Goal: Information Seeking & Learning: Learn about a topic

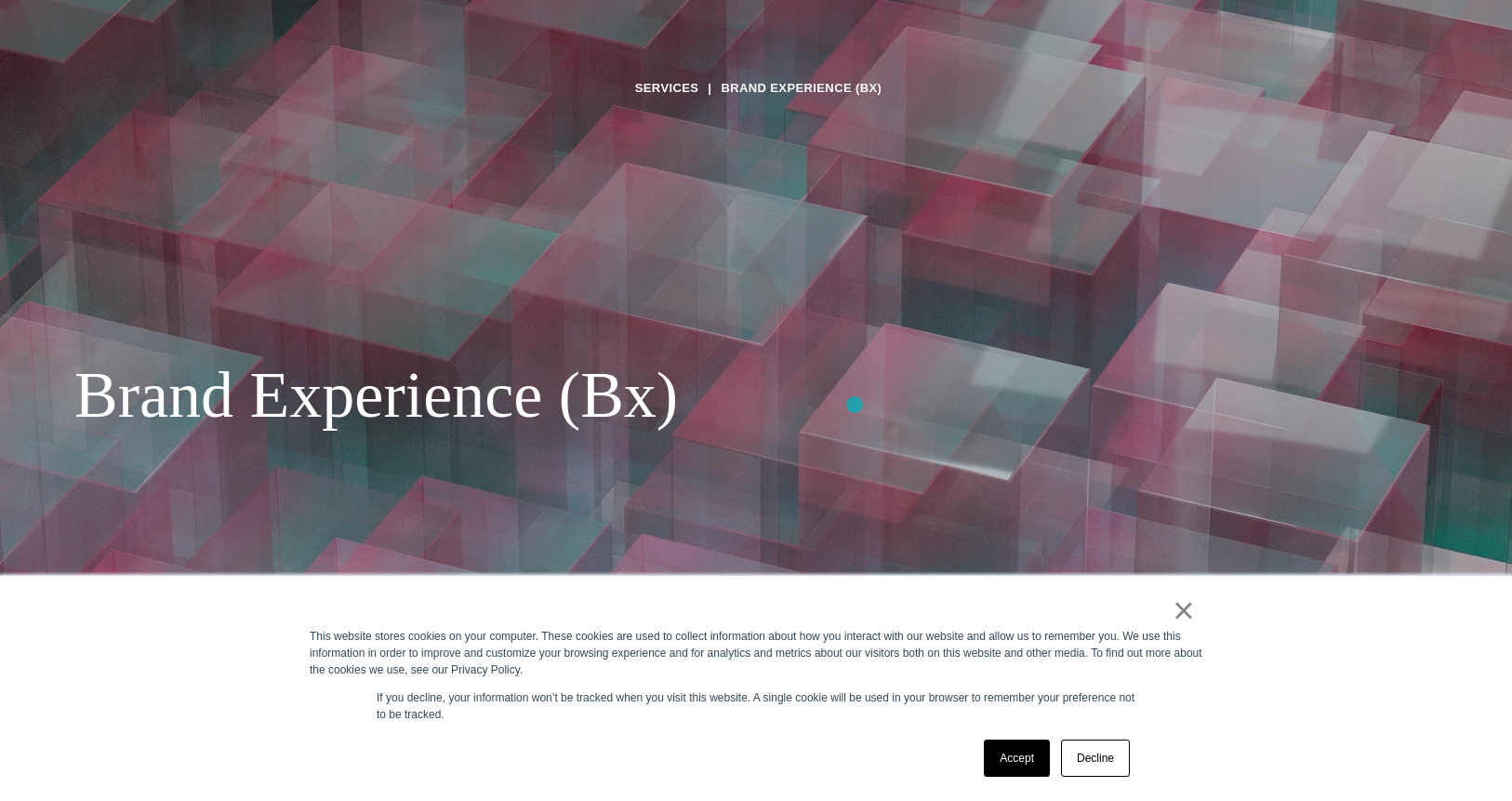
scroll to position [601, 0]
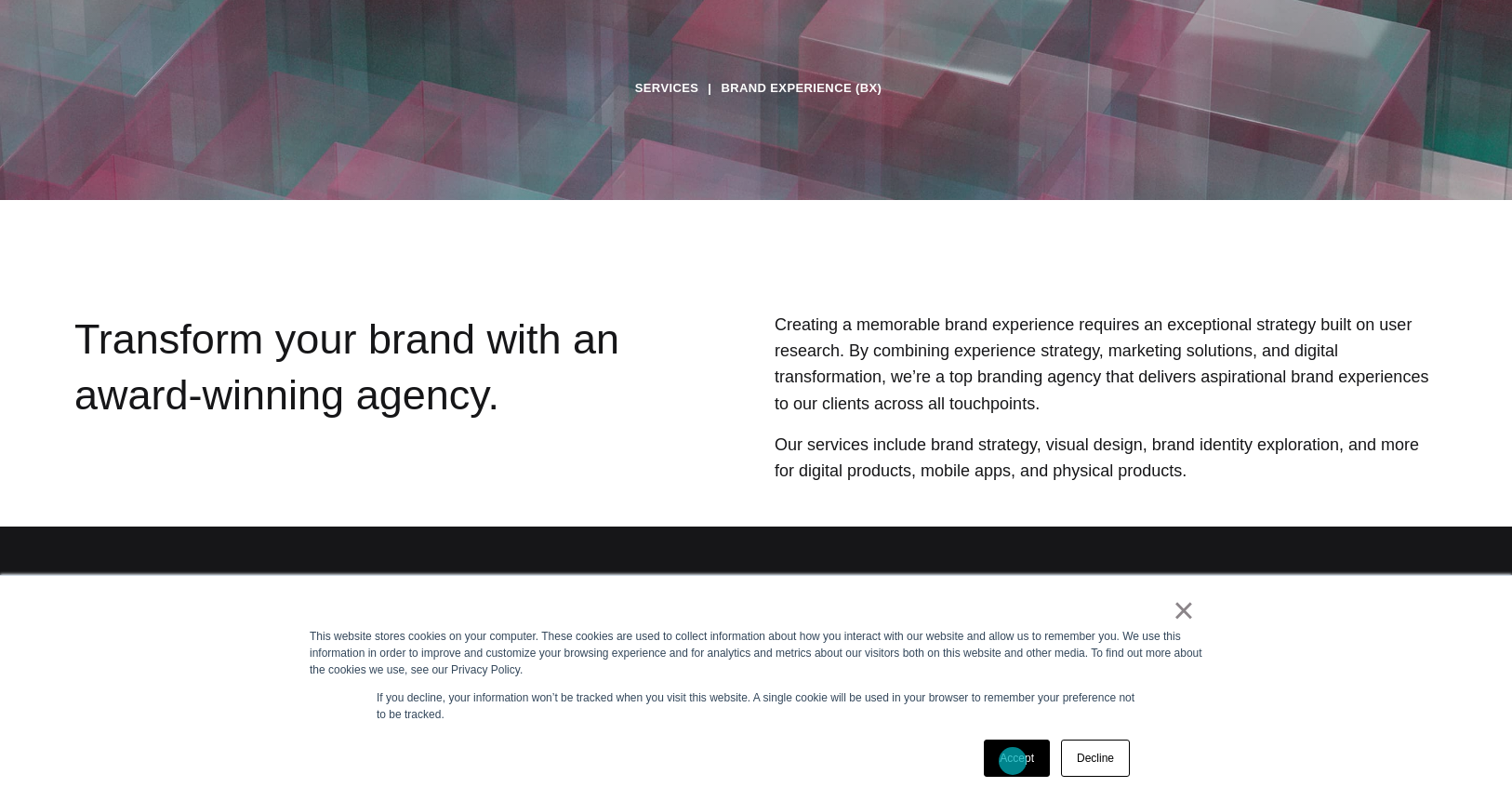
click at [1012, 761] on link "Accept" at bounding box center [1016, 758] width 66 height 37
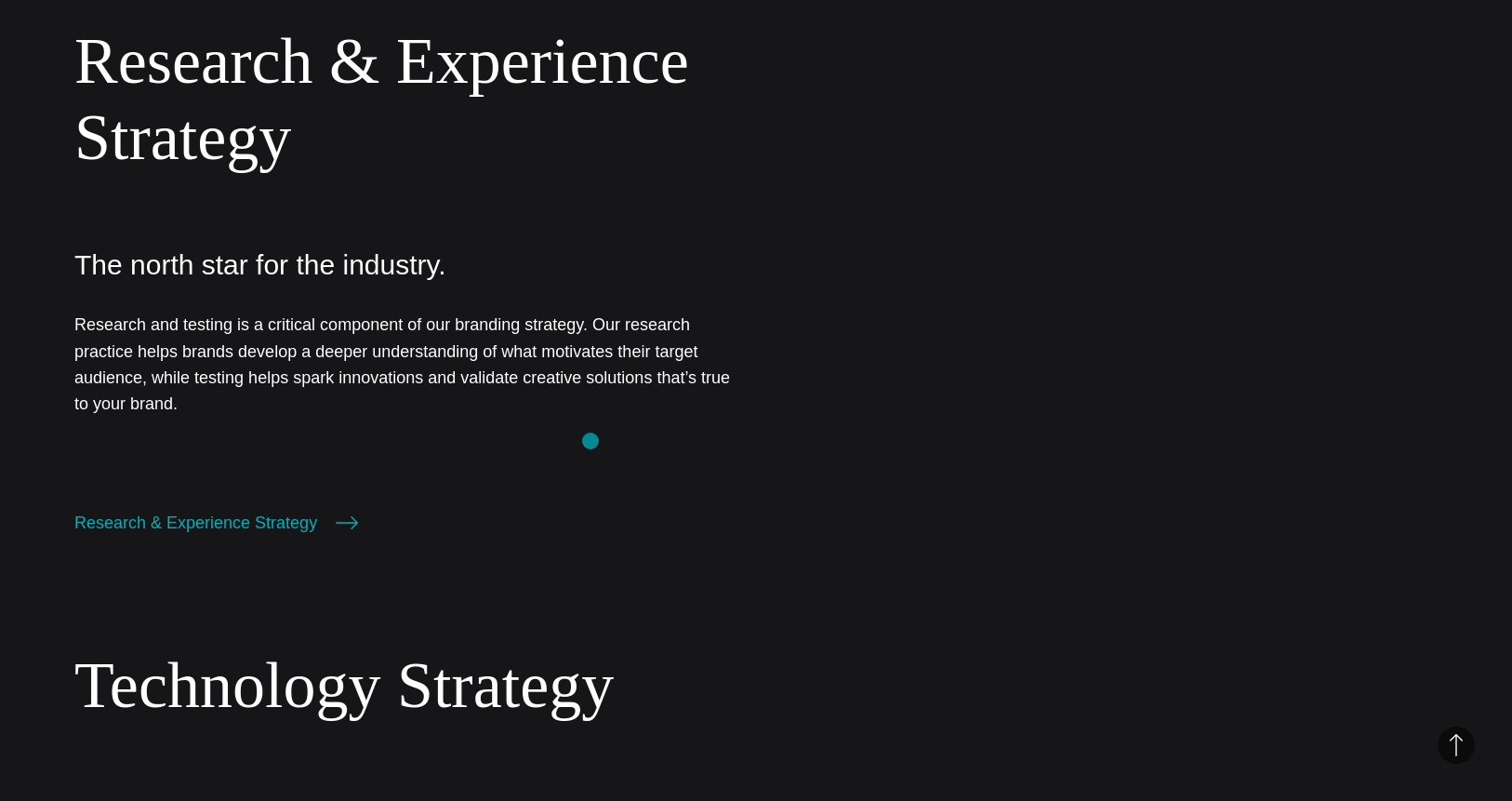
scroll to position [1315, 0]
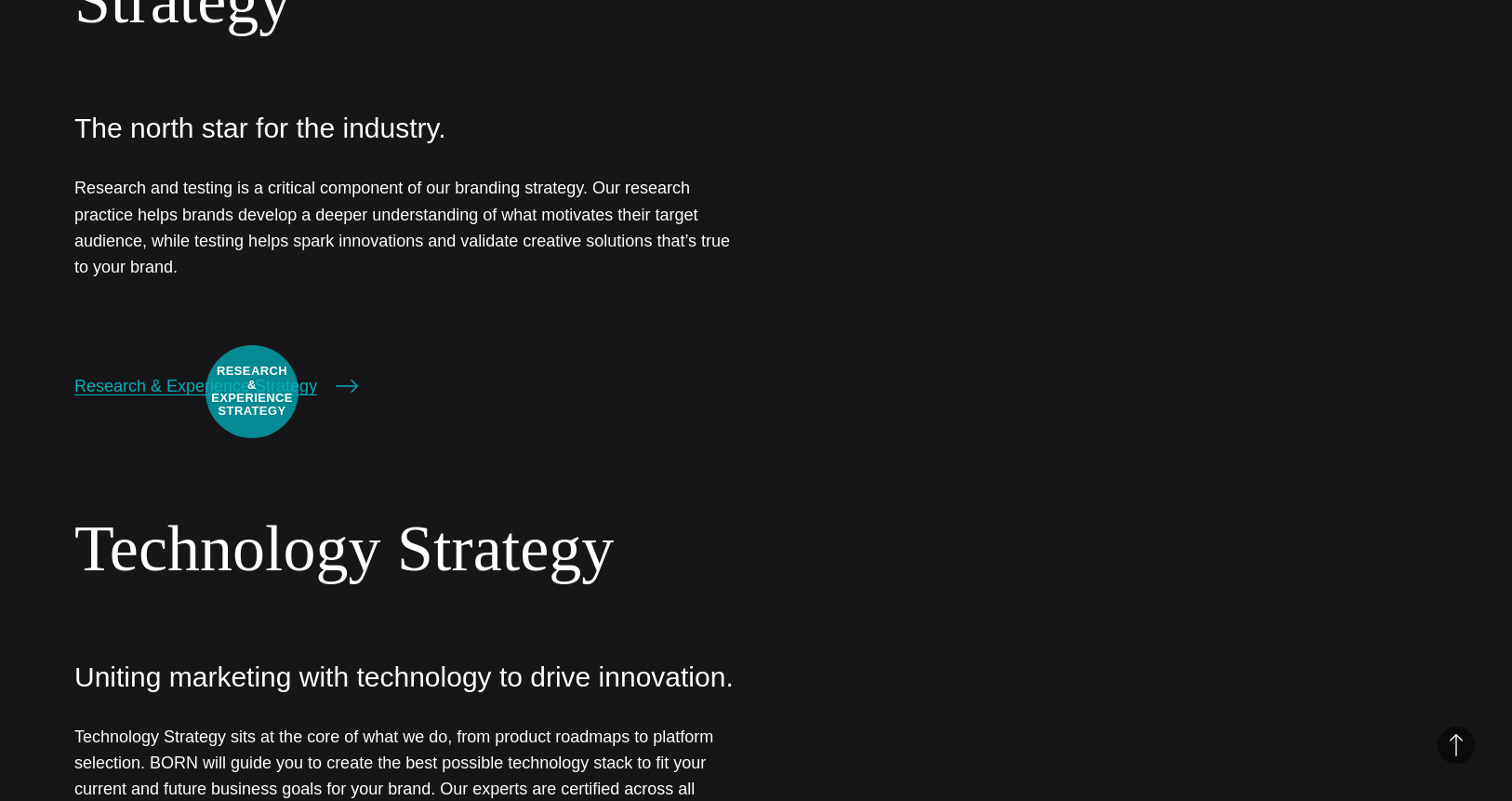
click at [252, 391] on link "Research & Experience Strategy" at bounding box center [217, 386] width 284 height 26
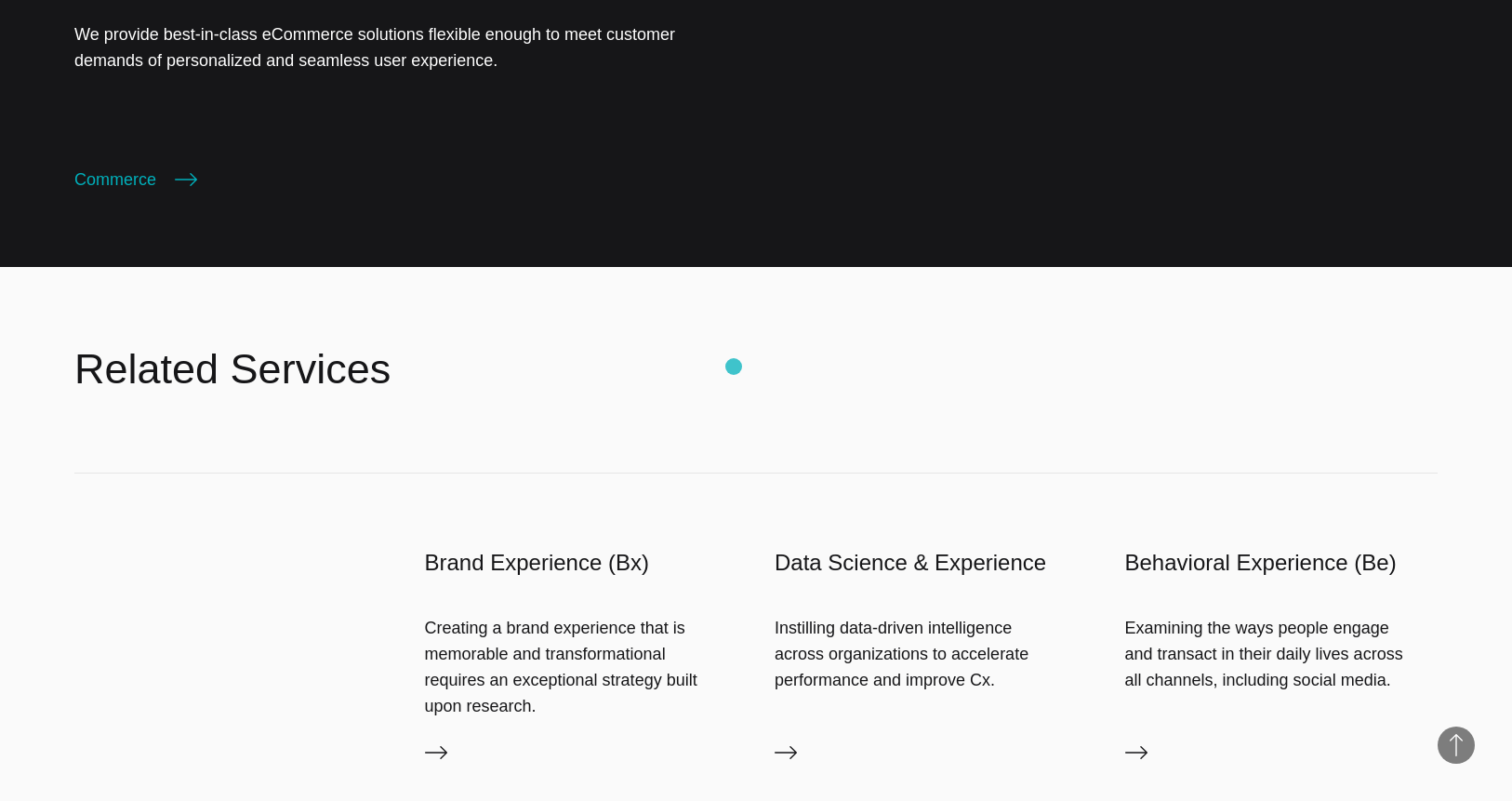
scroll to position [4333, 0]
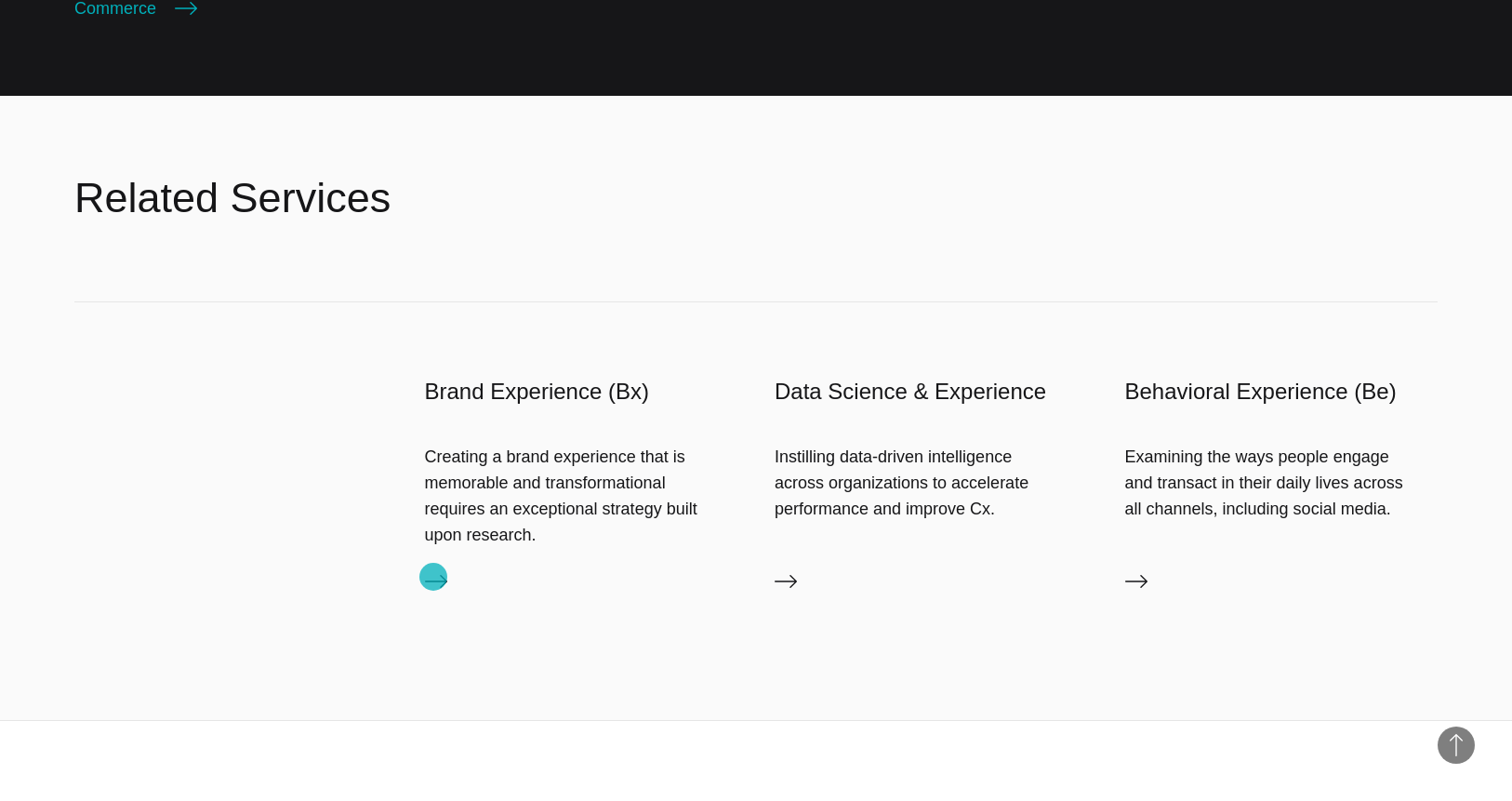
click at [433, 577] on icon at bounding box center [435, 581] width 22 height 22
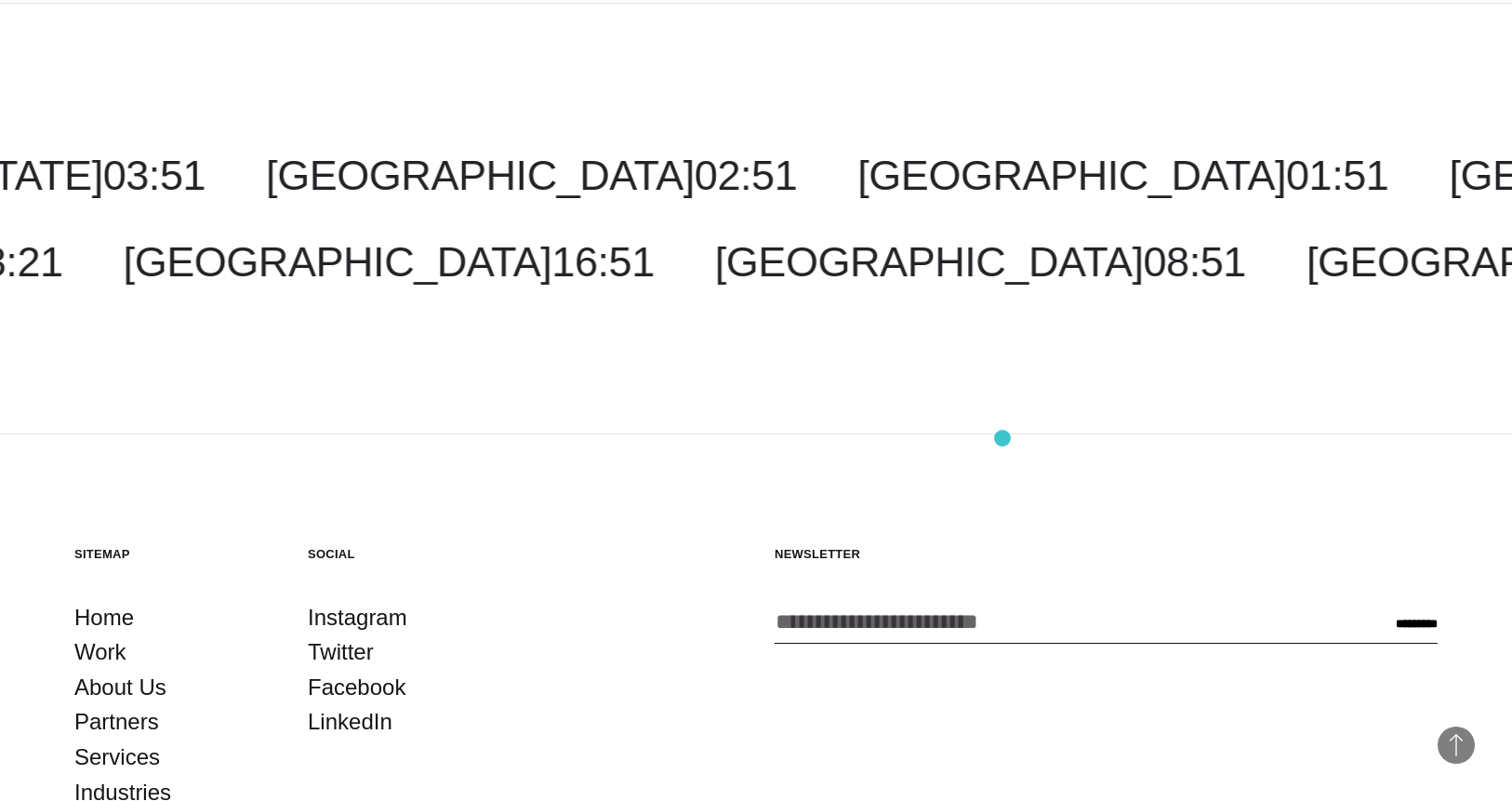
scroll to position [4064, 0]
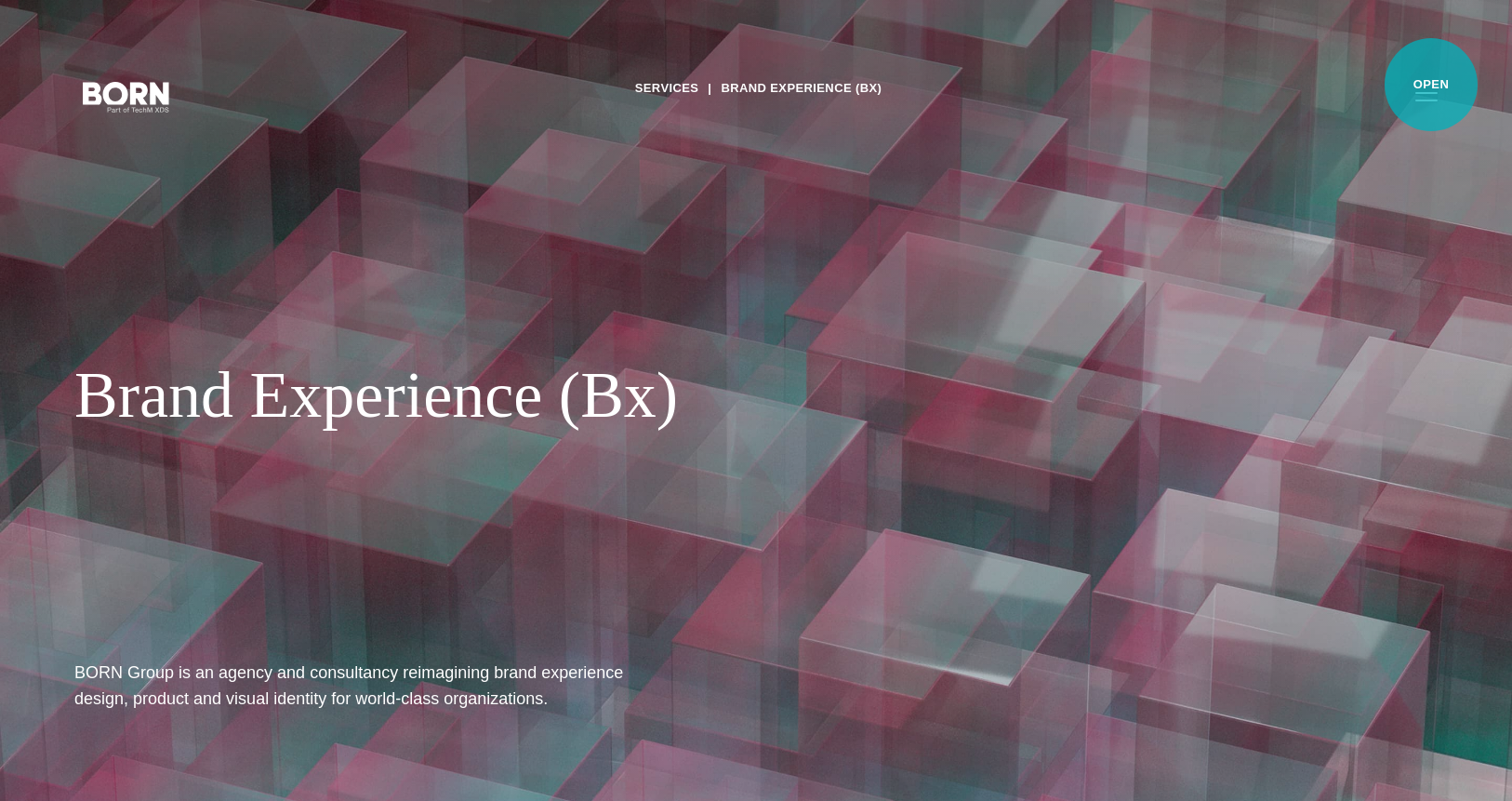
click at [1431, 84] on button "Primary Menu" at bounding box center [1427, 96] width 45 height 39
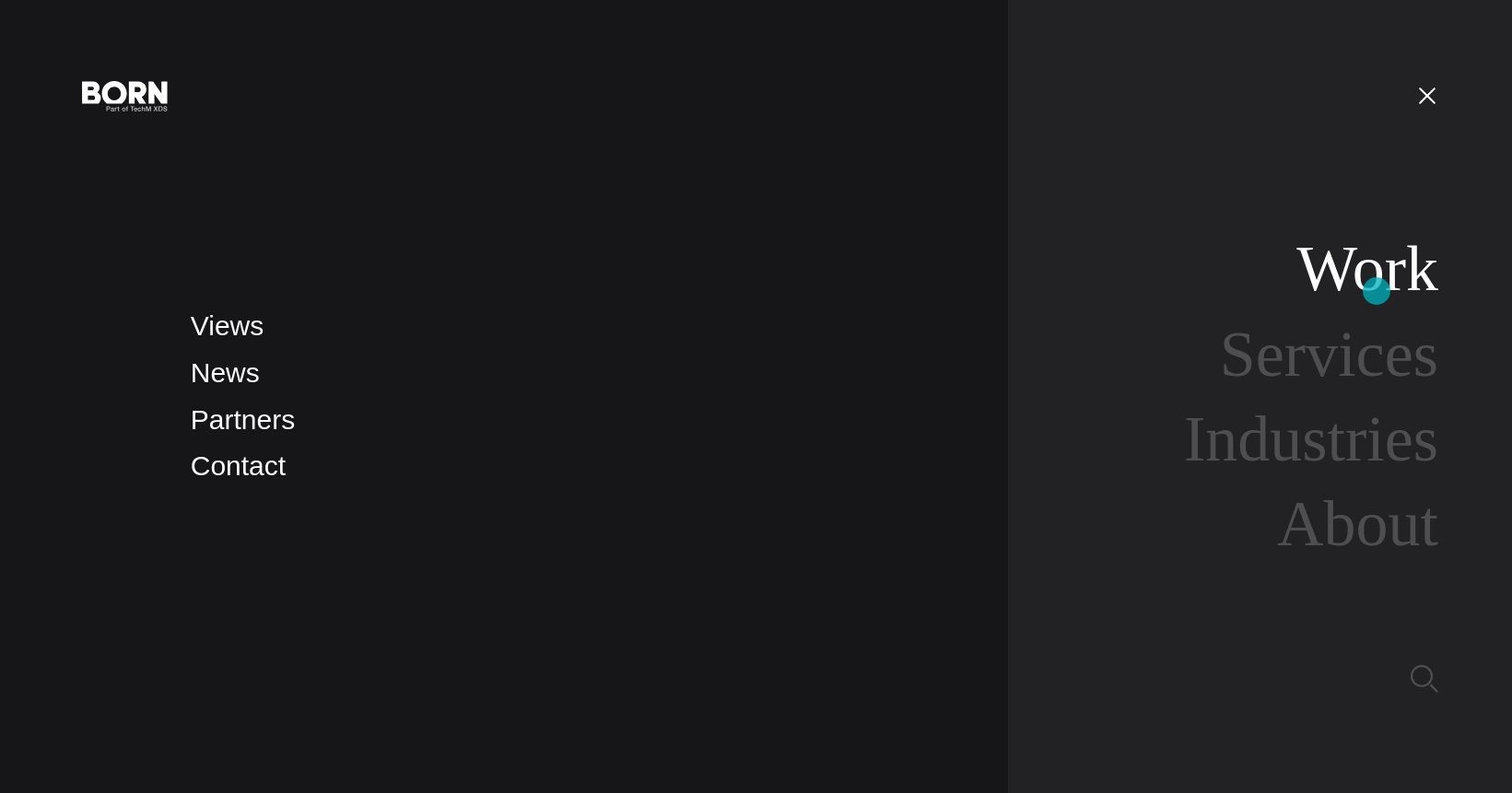
click at [1376, 291] on link "Work" at bounding box center [1367, 268] width 142 height 71
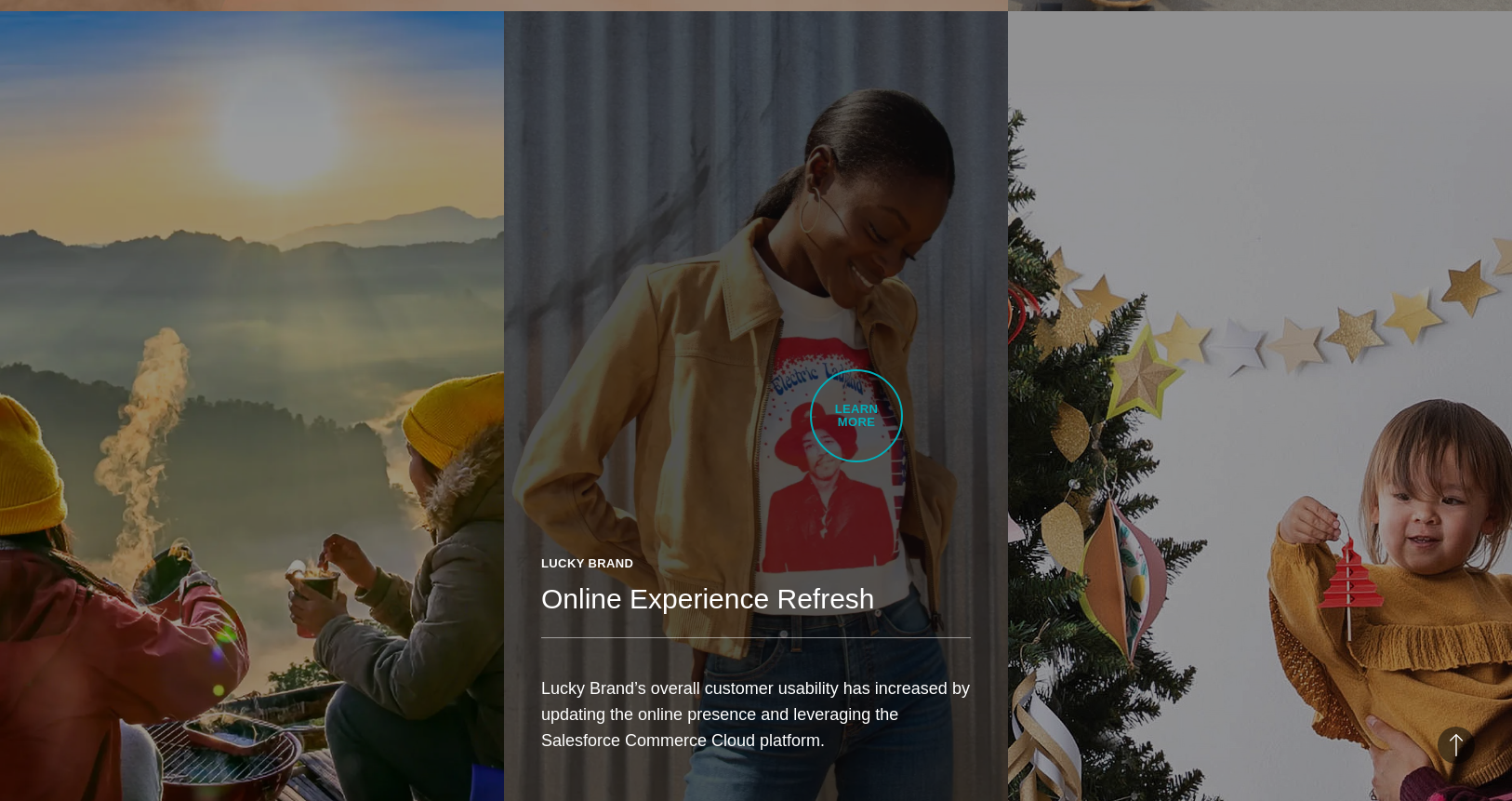
scroll to position [1930, 0]
